Goal: Find specific page/section: Find specific page/section

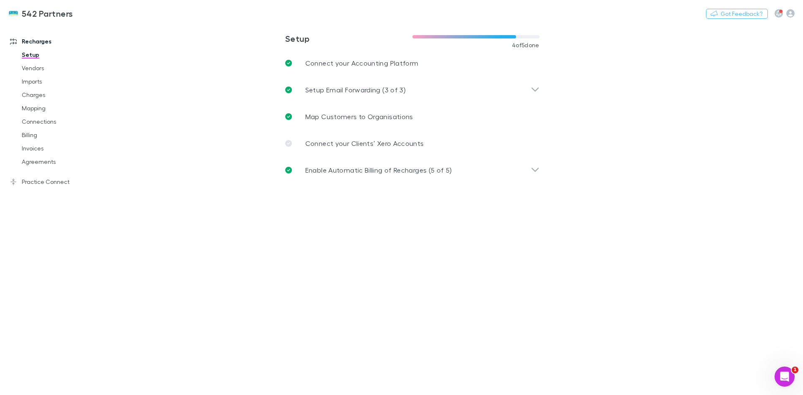
click at [51, 162] on link "Agreements" at bounding box center [62, 161] width 99 height 13
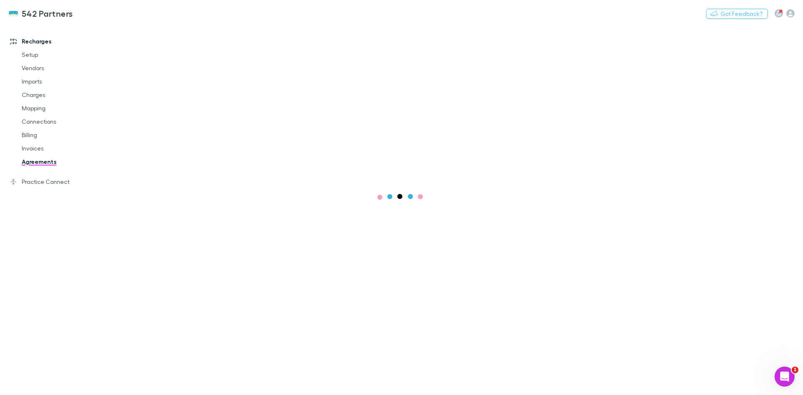
click at [43, 161] on link "Agreements" at bounding box center [62, 161] width 99 height 13
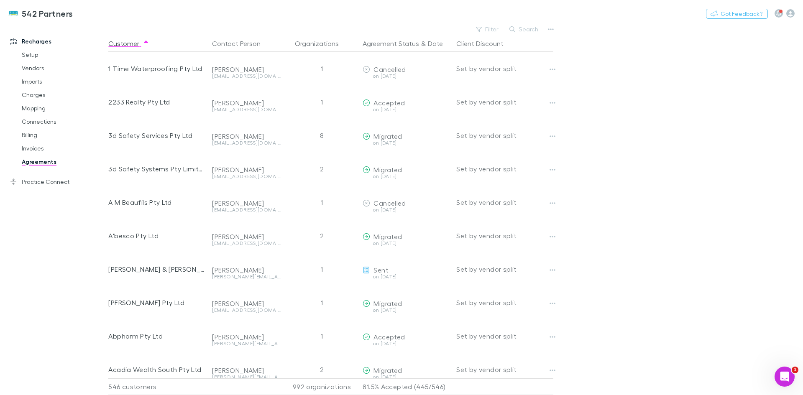
click at [524, 27] on button "Search" at bounding box center [524, 29] width 38 height 10
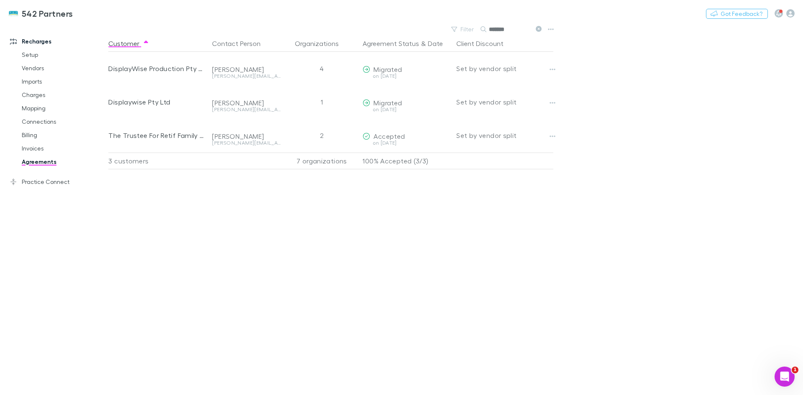
type input "*******"
